Goal: Transaction & Acquisition: Download file/media

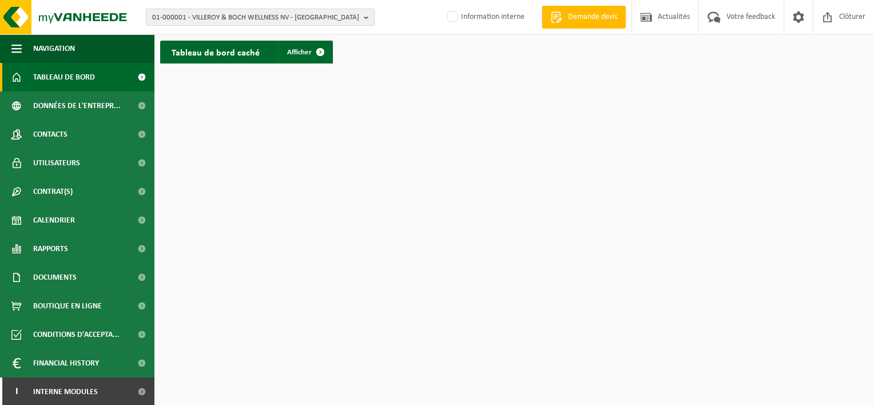
click at [268, 17] on span "01-000001 - VILLEROY & BOCH WELLNESS NV - [GEOGRAPHIC_DATA]" at bounding box center [255, 17] width 207 height 17
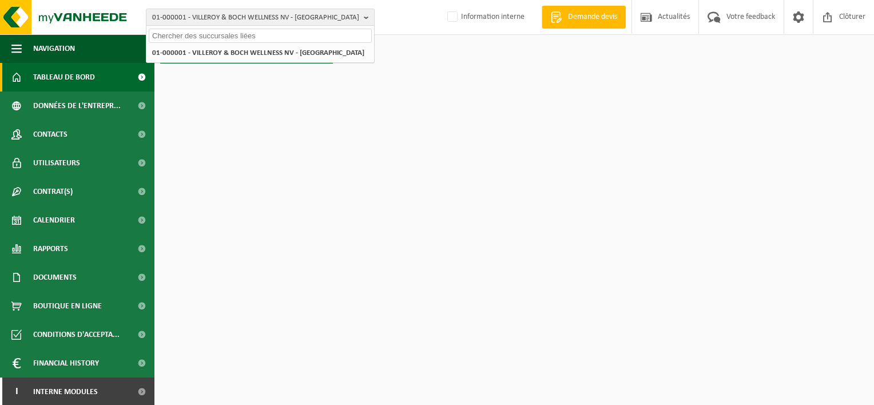
click at [270, 37] on input "text" at bounding box center [260, 36] width 223 height 14
paste input "10-987428"
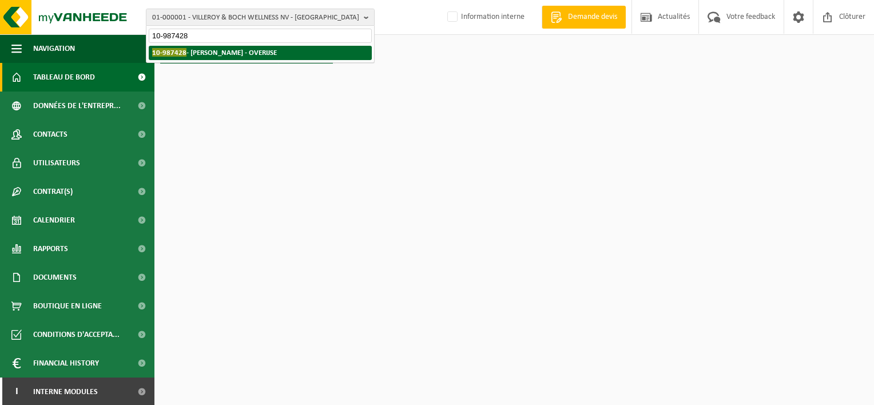
type input "10-987428"
click at [270, 53] on strong "10-987428 - [PERSON_NAME] - OVERIJSE" at bounding box center [214, 52] width 125 height 9
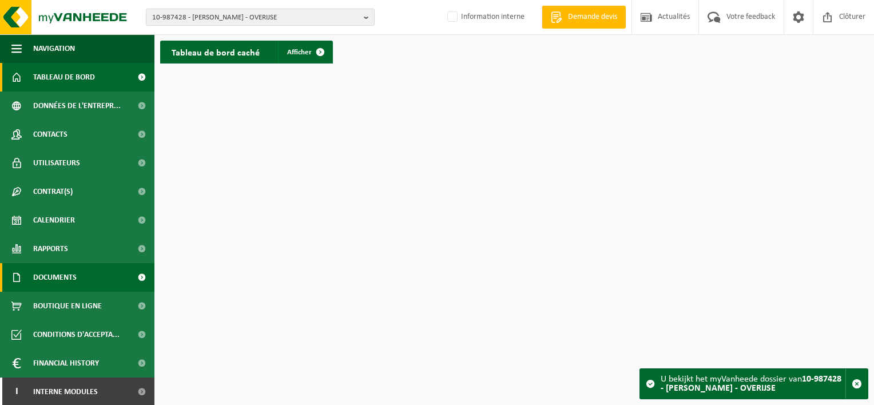
click at [73, 282] on span "Documents" at bounding box center [54, 277] width 43 height 29
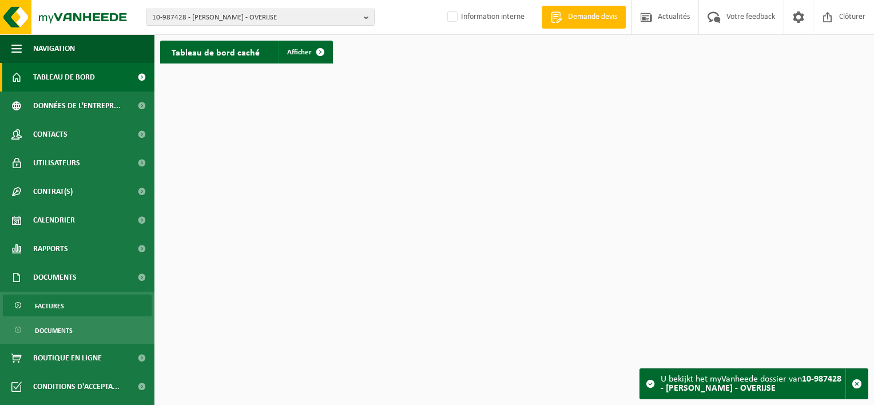
click at [74, 304] on link "Factures" at bounding box center [77, 306] width 149 height 22
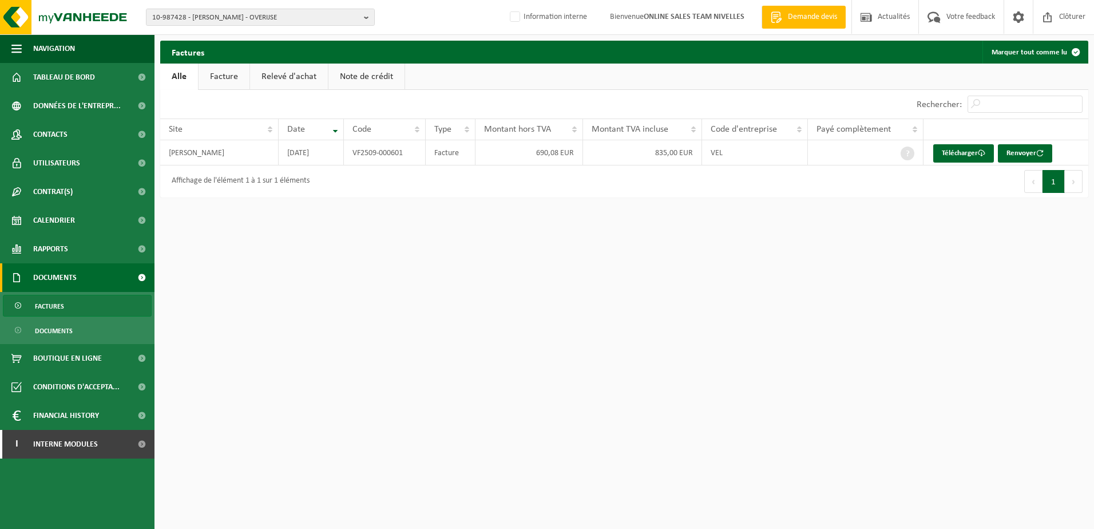
click at [874, 269] on html "10-987428 - VANDENBORGHT CARINE - OVERIJSE 10-987428 - VANDENBORGHT CARINE - OV…" at bounding box center [547, 264] width 1094 height 529
click at [367, 18] on b "button" at bounding box center [369, 17] width 10 height 16
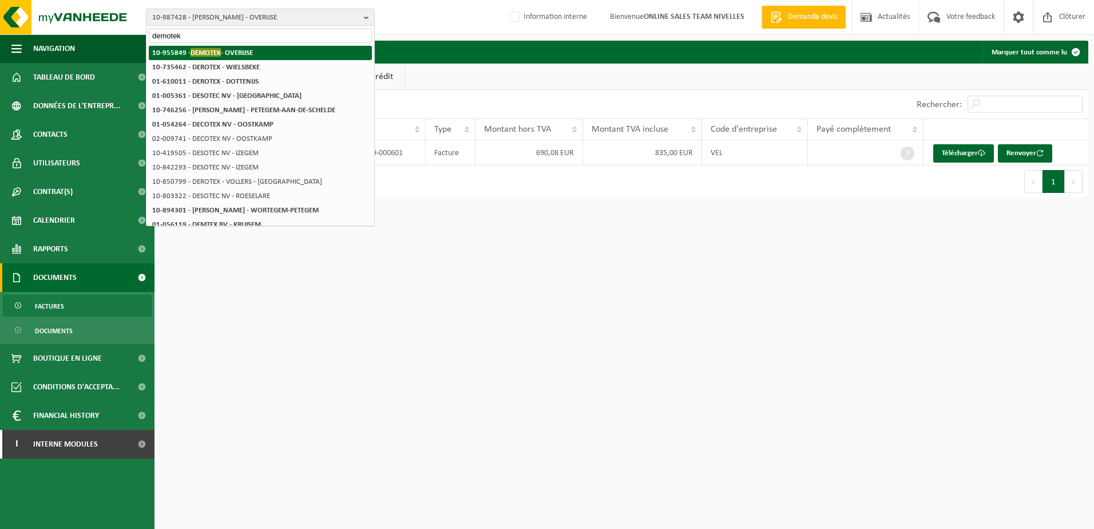
type input "demotek"
click at [249, 56] on strong "10-955849 - DEMOTEK - OVERIJSE" at bounding box center [202, 52] width 101 height 9
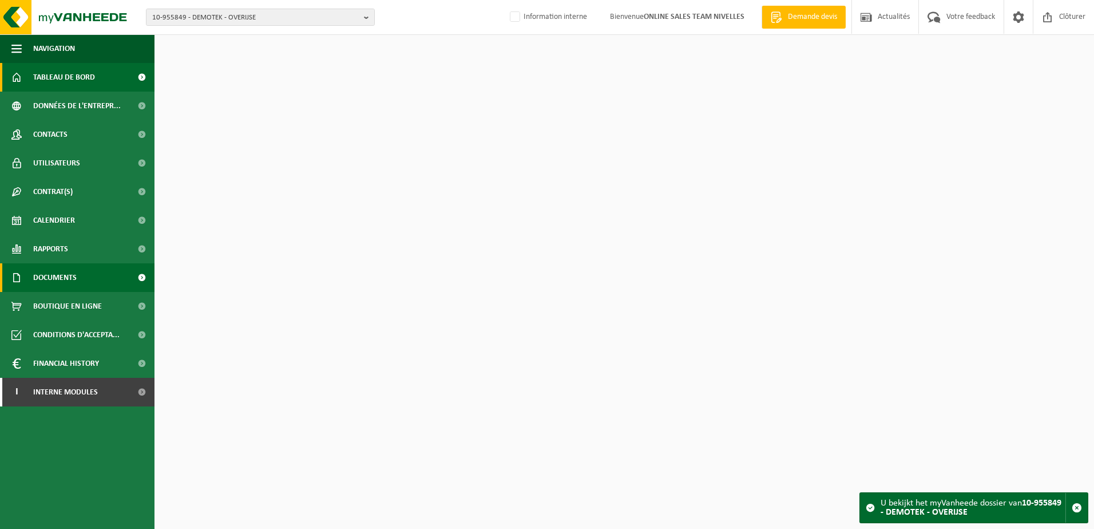
click at [54, 283] on span "Documents" at bounding box center [54, 277] width 43 height 29
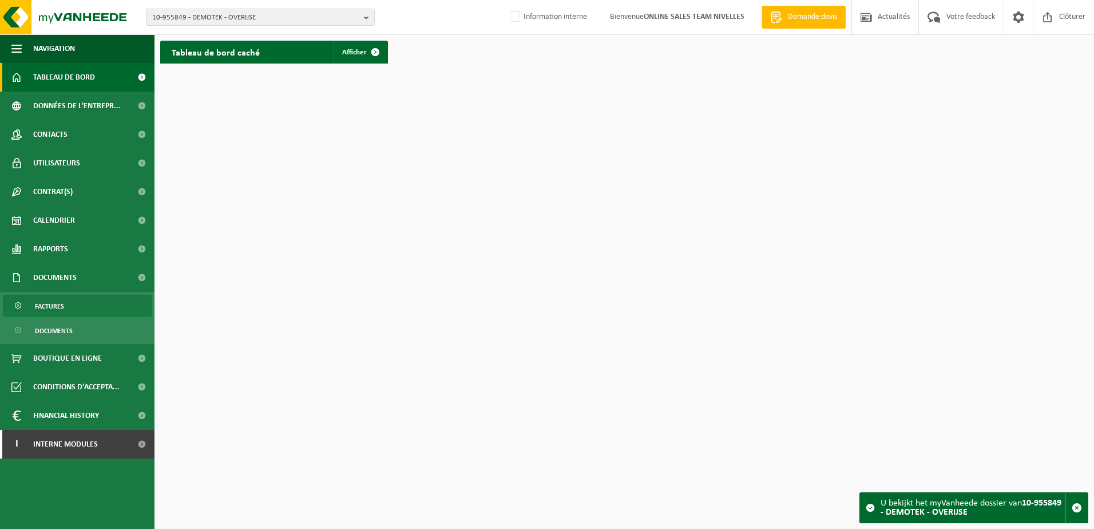
click at [51, 306] on span "Factures" at bounding box center [49, 306] width 29 height 22
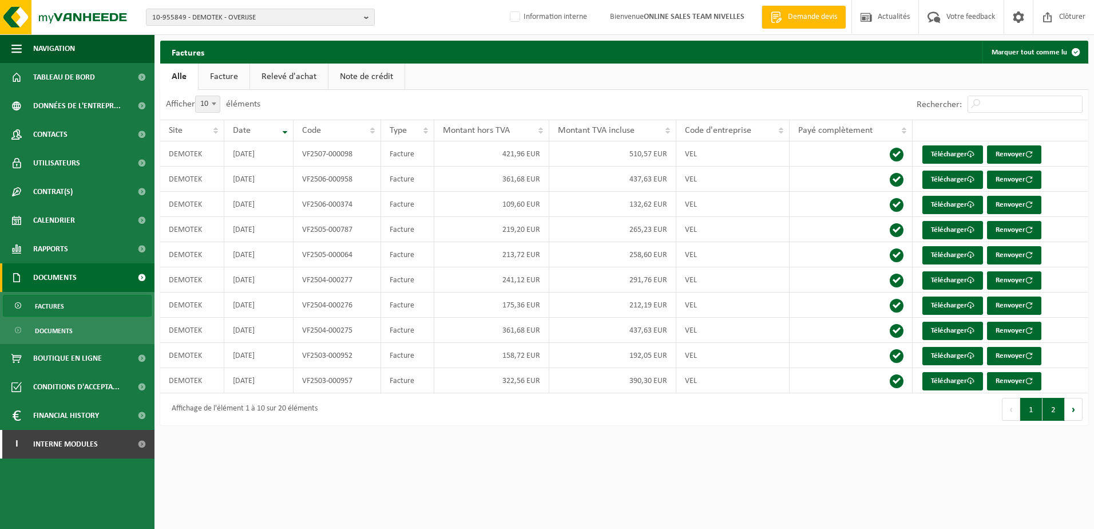
click at [1055, 410] on button "2" at bounding box center [1054, 409] width 22 height 23
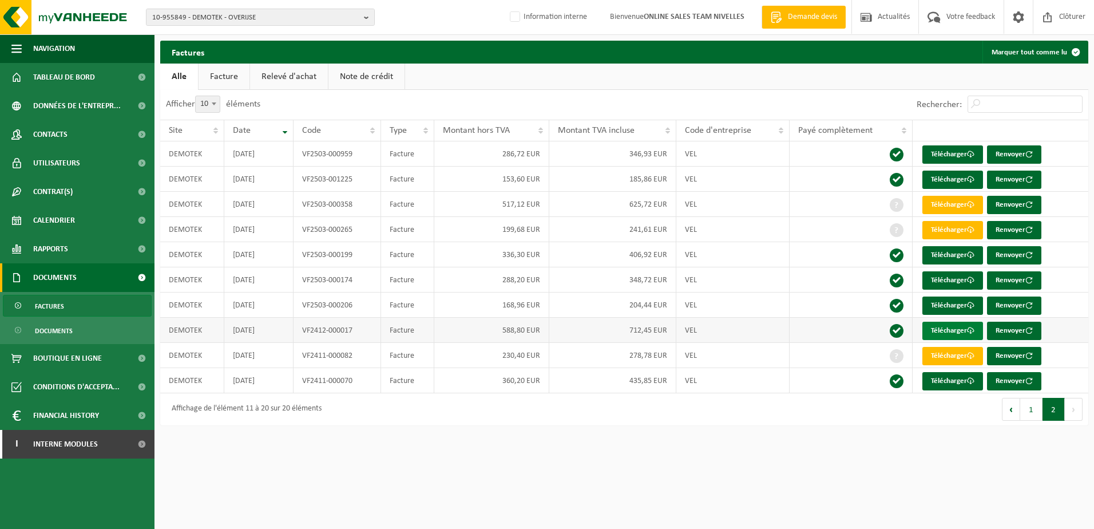
click at [967, 330] on link "Télécharger" at bounding box center [952, 331] width 61 height 18
click at [957, 380] on link "Télécharger" at bounding box center [952, 381] width 61 height 18
click at [1028, 413] on button "1" at bounding box center [1031, 409] width 22 height 23
